Goal: Transaction & Acquisition: Purchase product/service

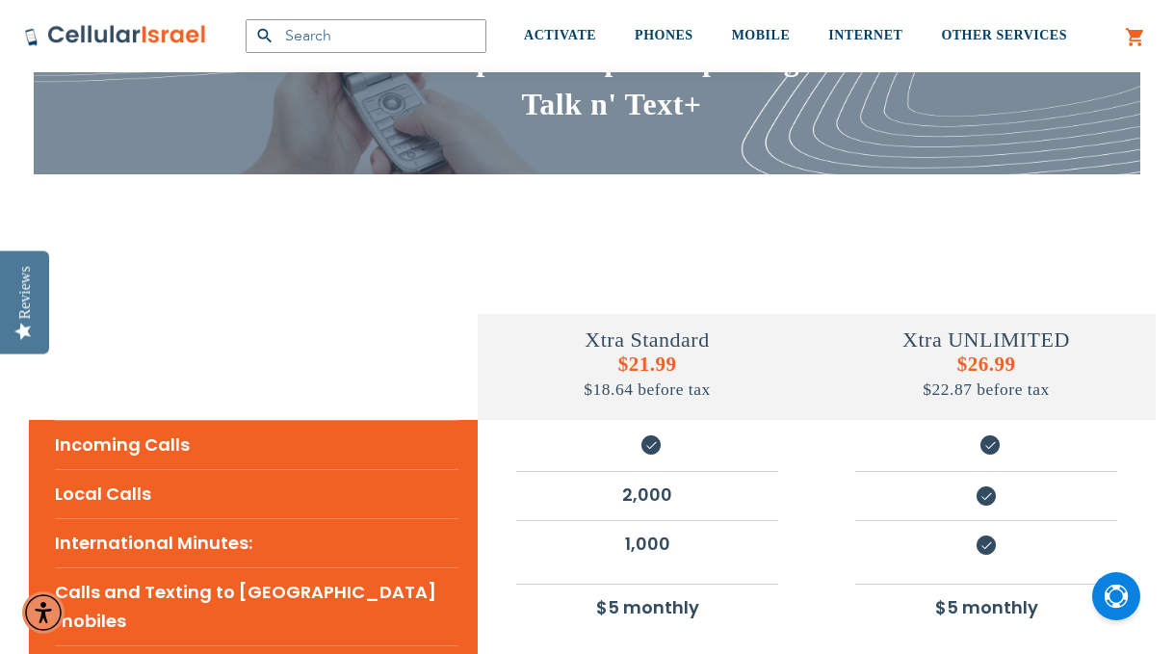
scroll to position [206, 0]
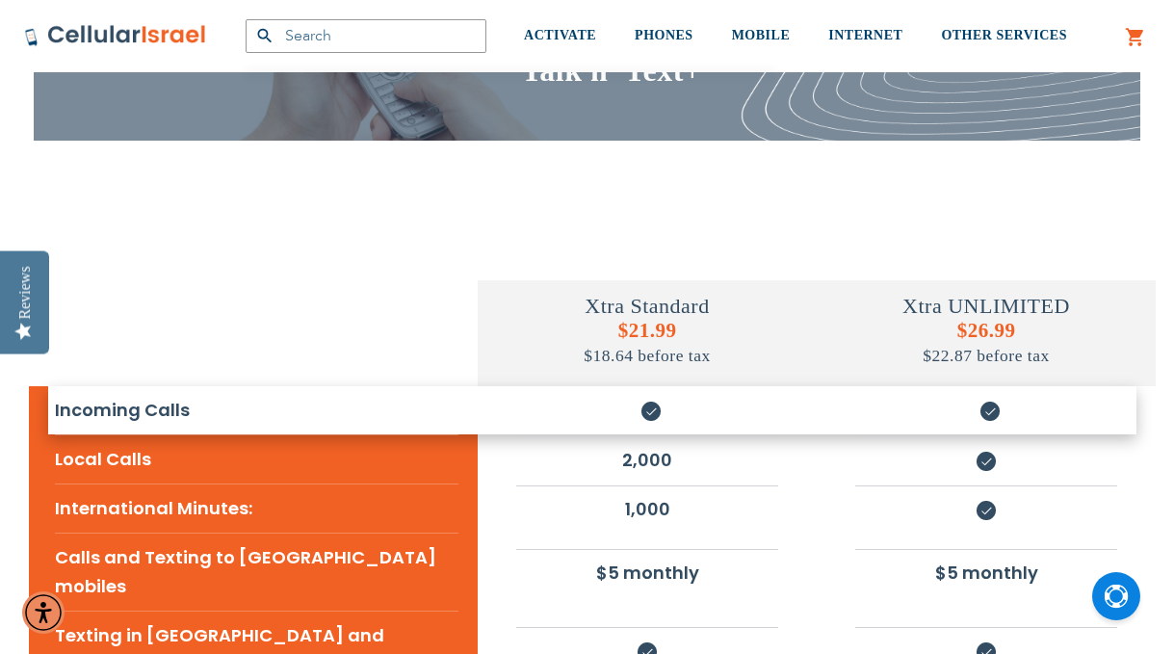
click at [976, 306] on h4 "Xtra UNLIMITED" at bounding box center [985, 306] width 339 height 25
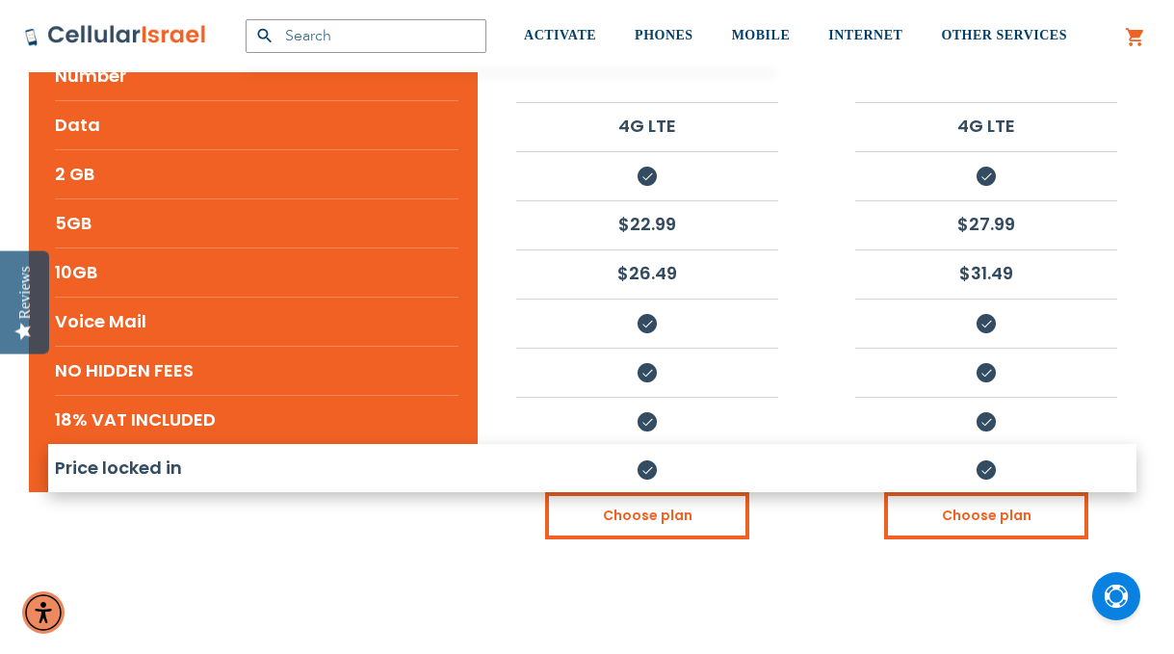
scroll to position [912, 0]
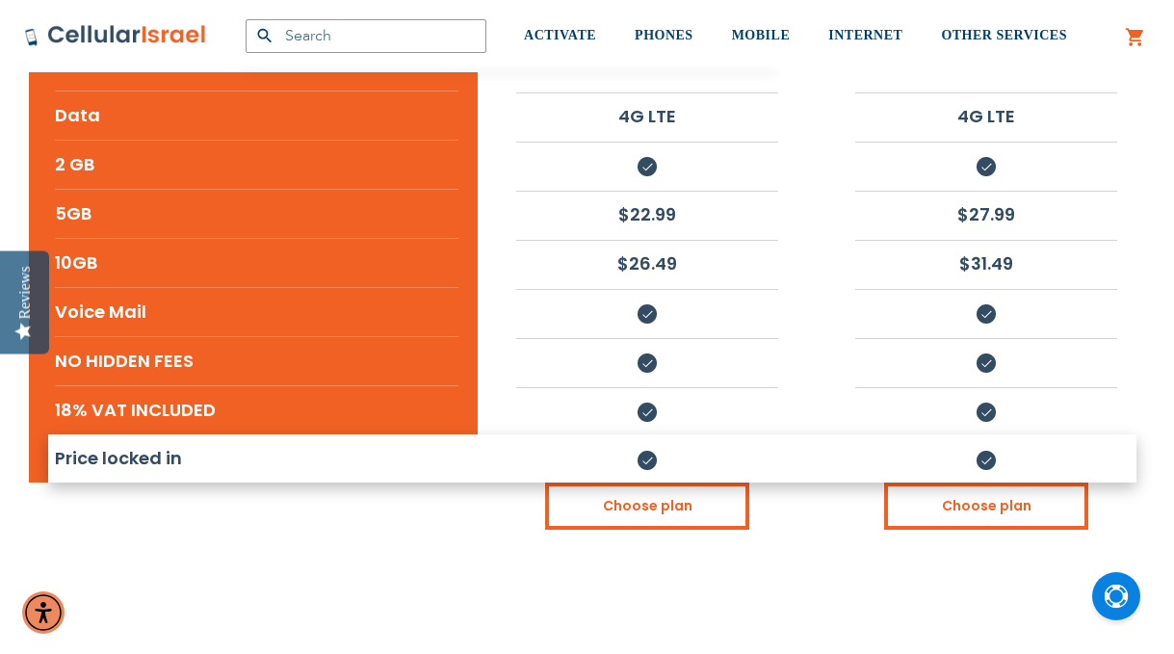
click at [920, 434] on tr "Price locked in" at bounding box center [592, 458] width 1126 height 48
click at [130, 434] on li "Price locked in" at bounding box center [256, 458] width 403 height 48
drag, startPoint x: 1167, startPoint y: 246, endPoint x: 1159, endPoint y: 208, distance: 39.3
click at [1159, 207] on div "Xtra Standard $21.99 $18.64 before tax Xtra UNLIMITED $26.99 $22.87 before tax …" at bounding box center [591, 16] width 1155 height 1009
drag, startPoint x: 1165, startPoint y: 303, endPoint x: 1203, endPoint y: 421, distance: 123.6
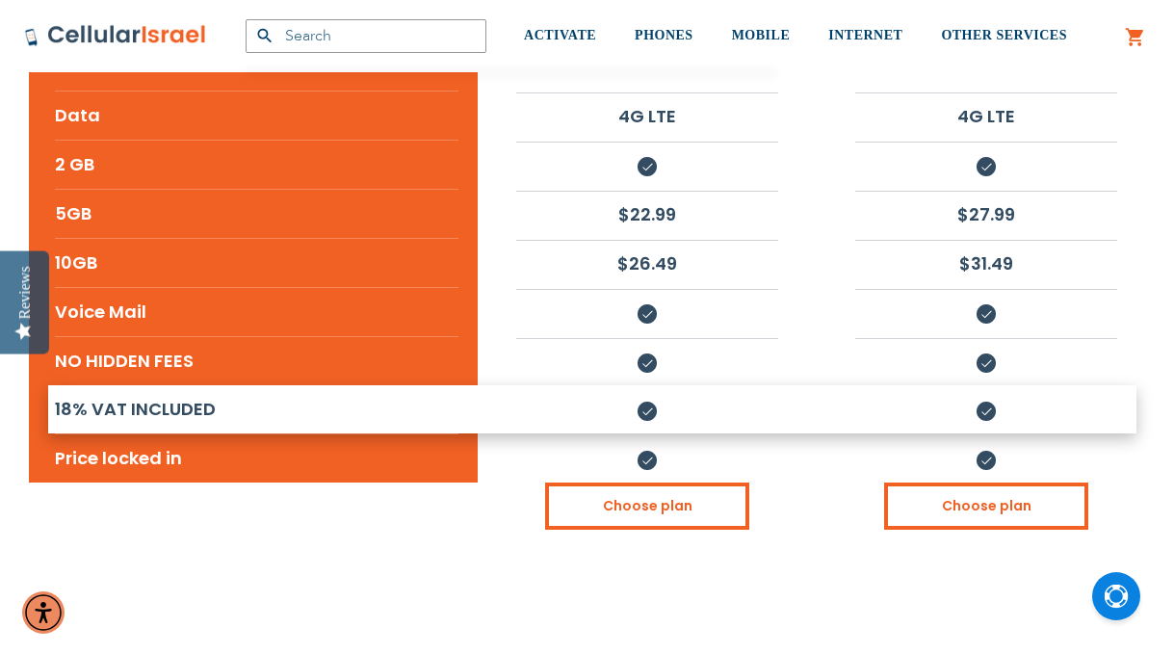
click at [404, 385] on tr "18% VAT INCLUDED" at bounding box center [592, 409] width 1126 height 48
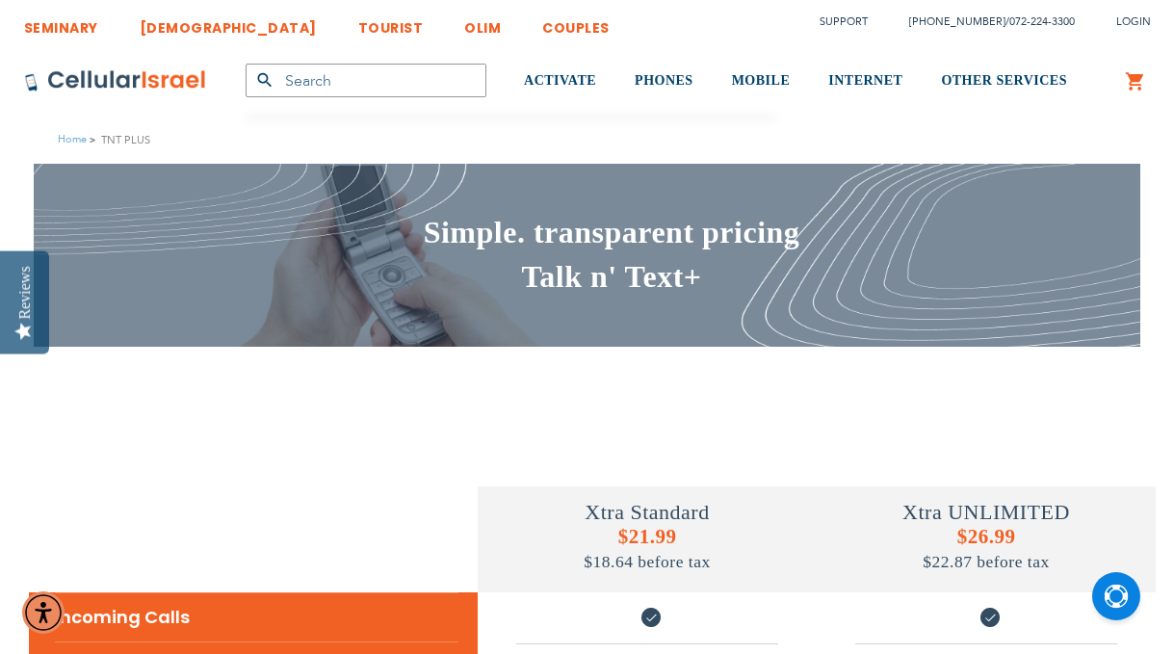
scroll to position [0, 0]
click at [976, 526] on h5 "$26.99 $22.87 before tax" at bounding box center [985, 549] width 339 height 48
click at [1141, 457] on td "Xtra UNLIMITED $26.99 $22.87 before tax" at bounding box center [985, 517] width 339 height 149
click at [1139, 457] on td "Xtra UNLIMITED $26.99 $22.87 before tax" at bounding box center [985, 517] width 339 height 149
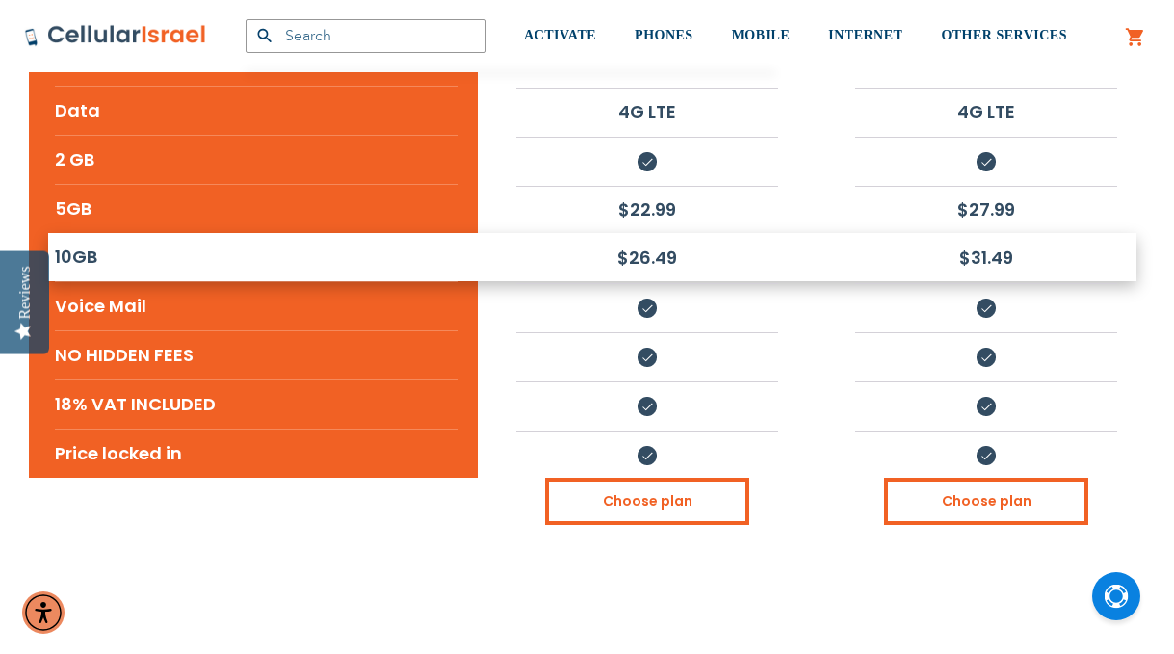
scroll to position [921, 0]
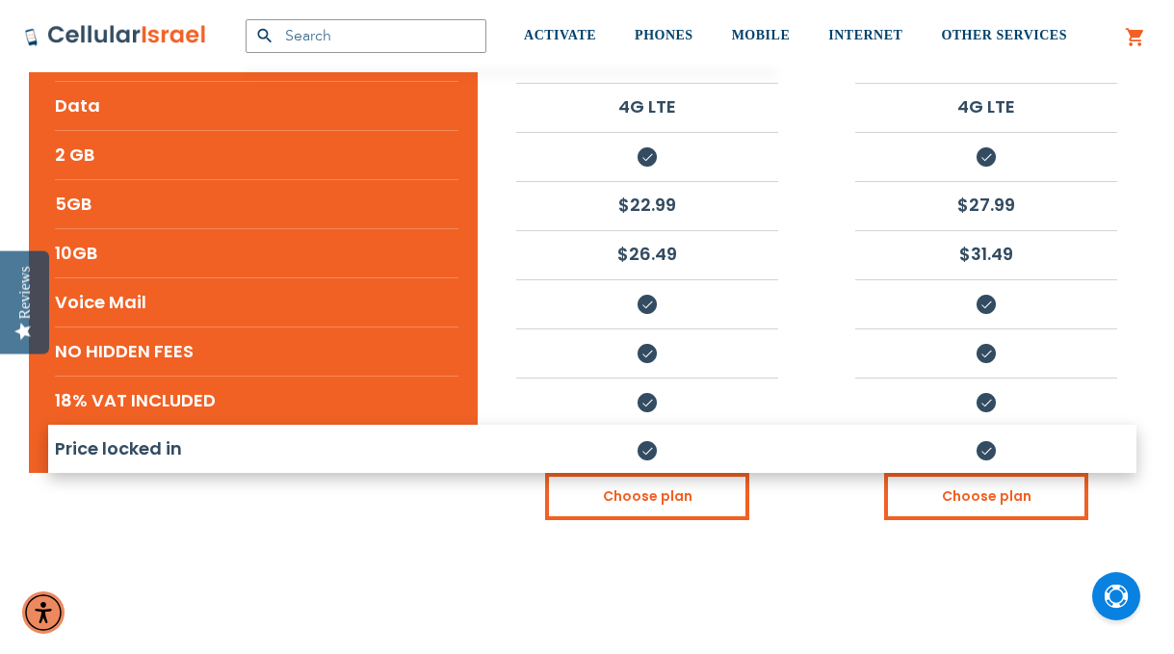
click at [976, 441] on img at bounding box center [985, 450] width 19 height 19
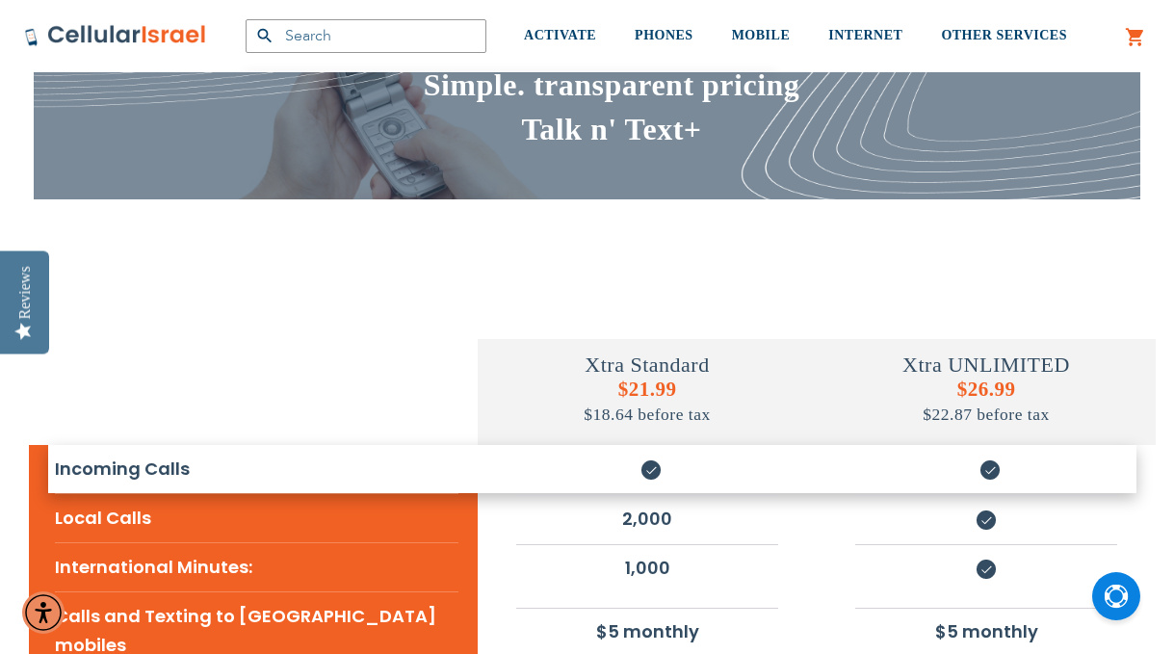
scroll to position [199, 0]
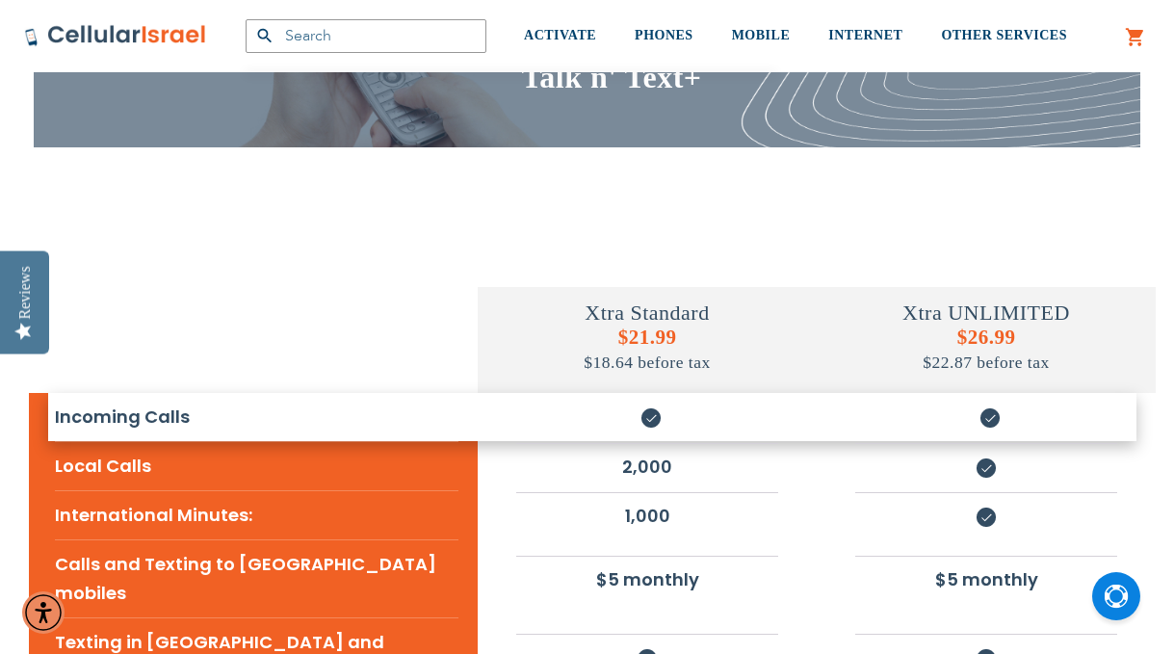
click at [1007, 311] on h4 "Xtra UNLIMITED" at bounding box center [985, 312] width 339 height 25
click at [983, 339] on h5 "$26.99 $22.87 before tax" at bounding box center [985, 349] width 339 height 48
click at [969, 340] on h5 "$26.99 $22.87 before tax" at bounding box center [985, 349] width 339 height 48
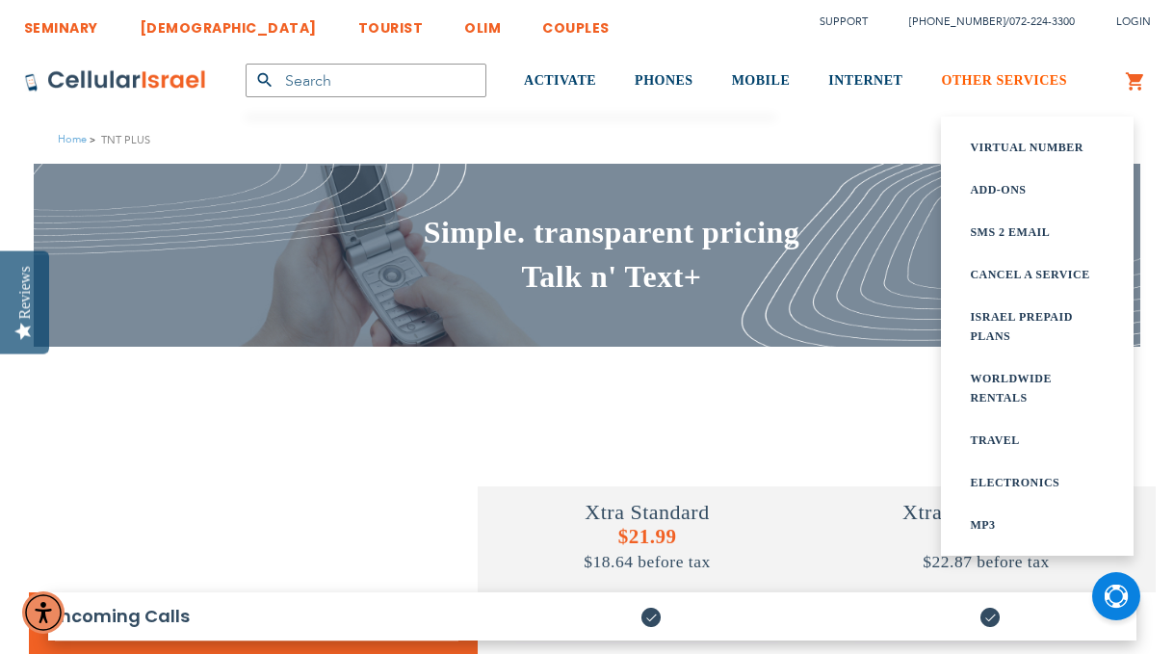
scroll to position [0, 0]
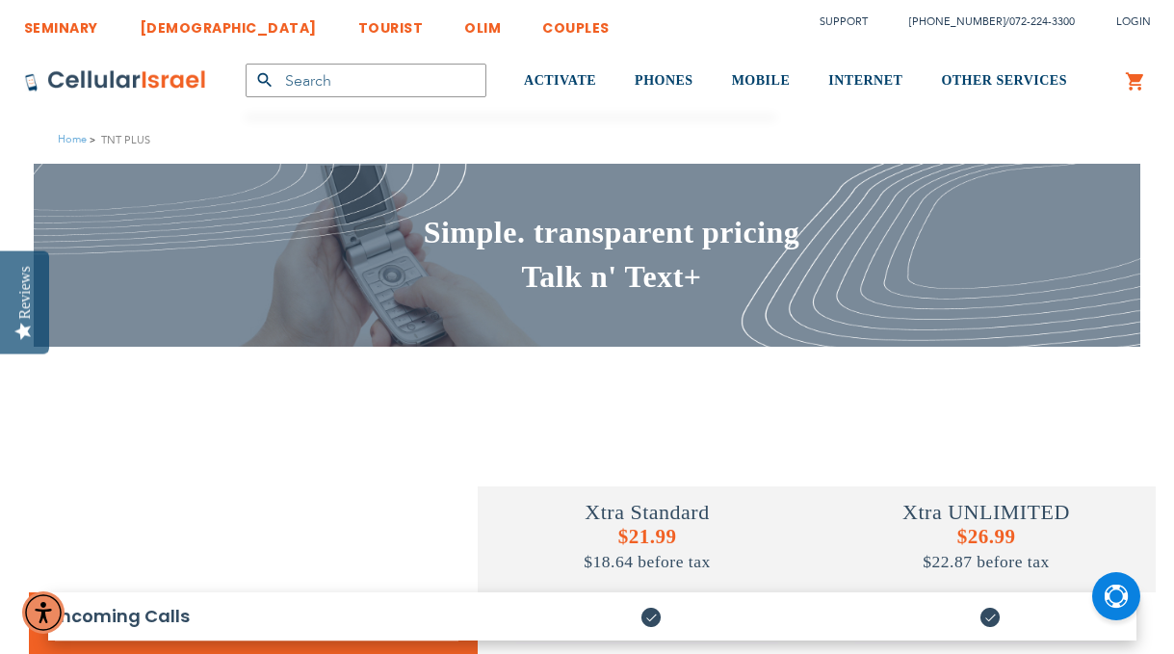
click at [1137, 72] on link "My Cart" at bounding box center [1134, 81] width 21 height 23
